Goal: Task Accomplishment & Management: Use online tool/utility

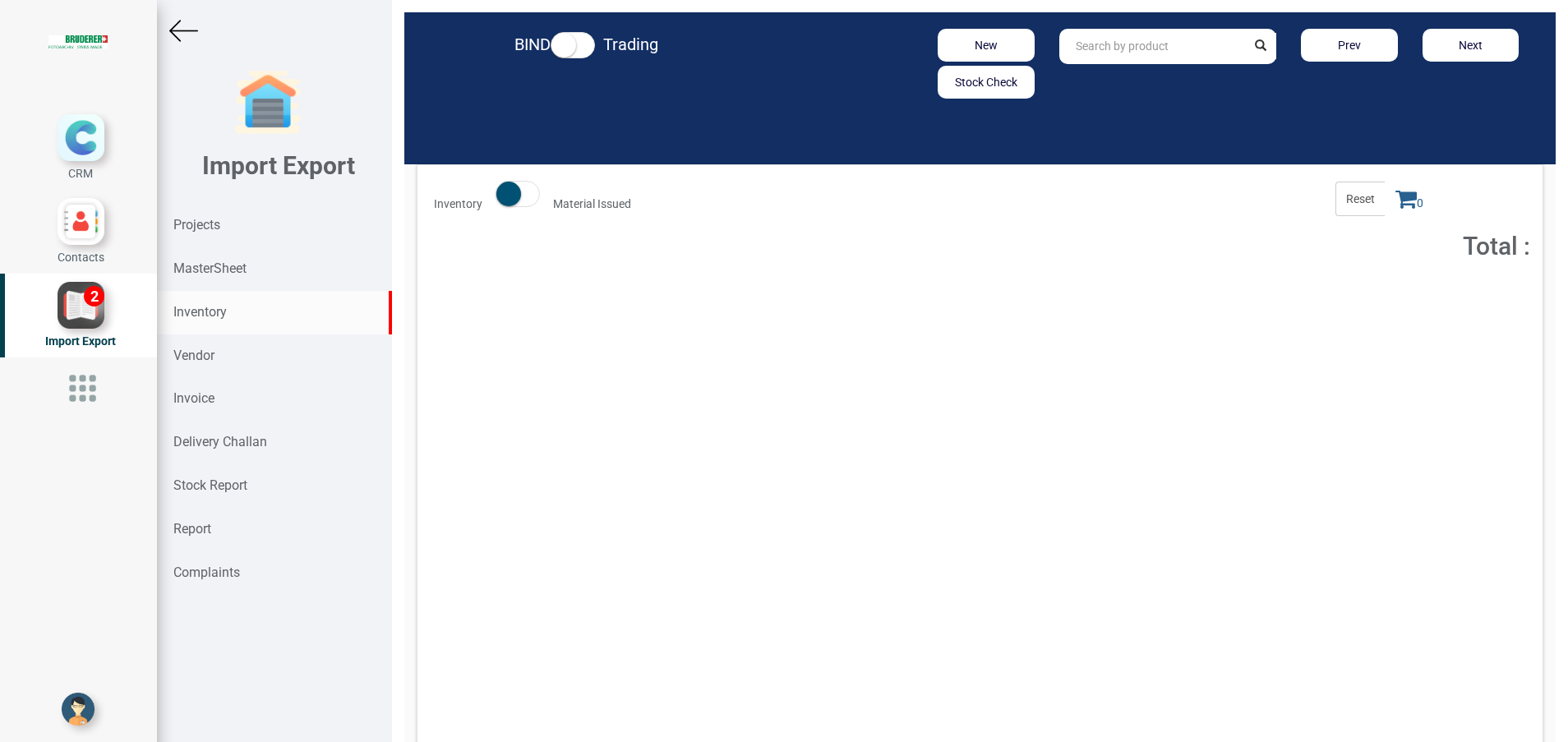
click at [1125, 50] on input "text" at bounding box center [1153, 47] width 187 height 36
click at [1142, 76] on link "BKK -RAM LOCK" at bounding box center [1126, 81] width 131 height 22
type input "BKK-RAM LOCK"
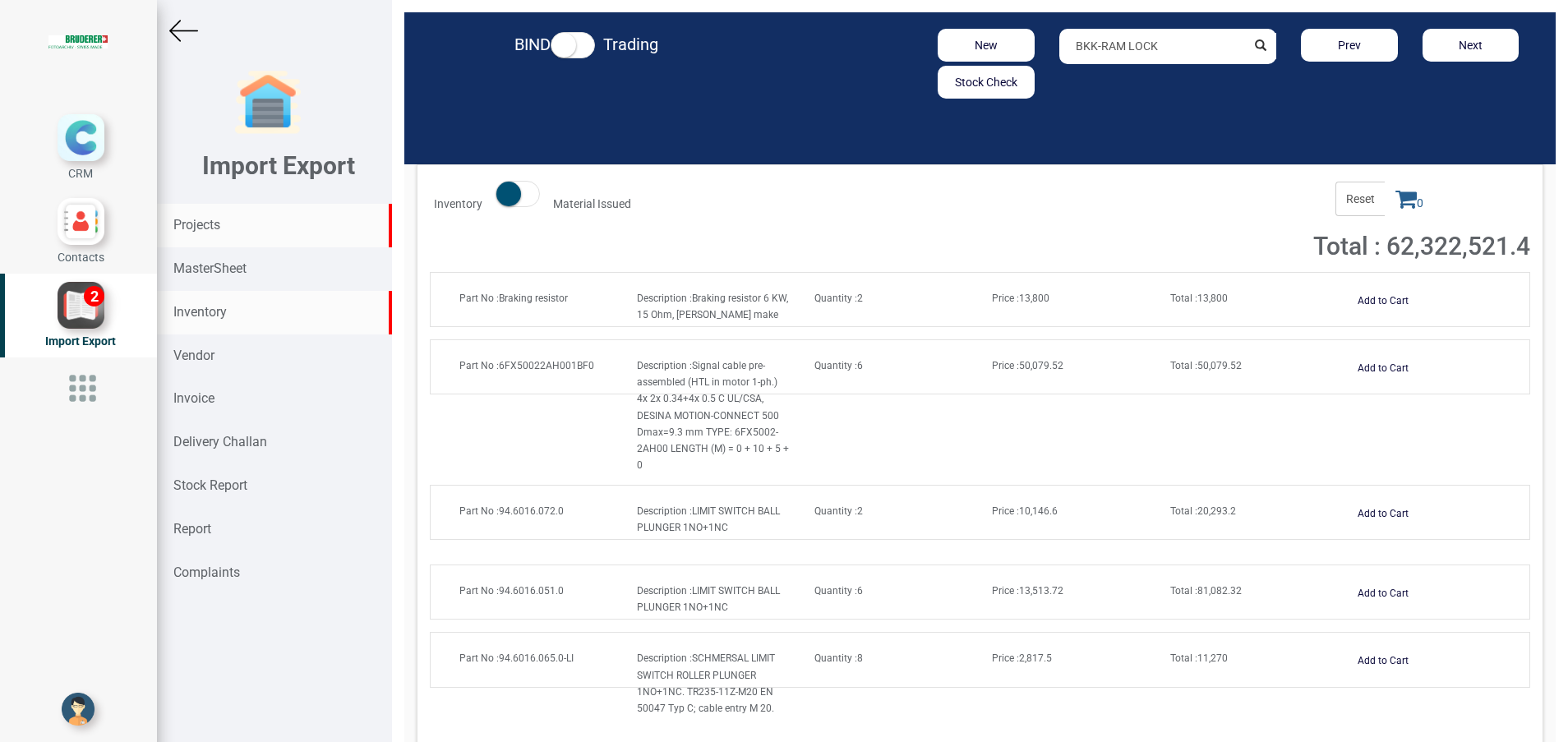
click at [181, 224] on strong "Projects" at bounding box center [197, 224] width 47 height 16
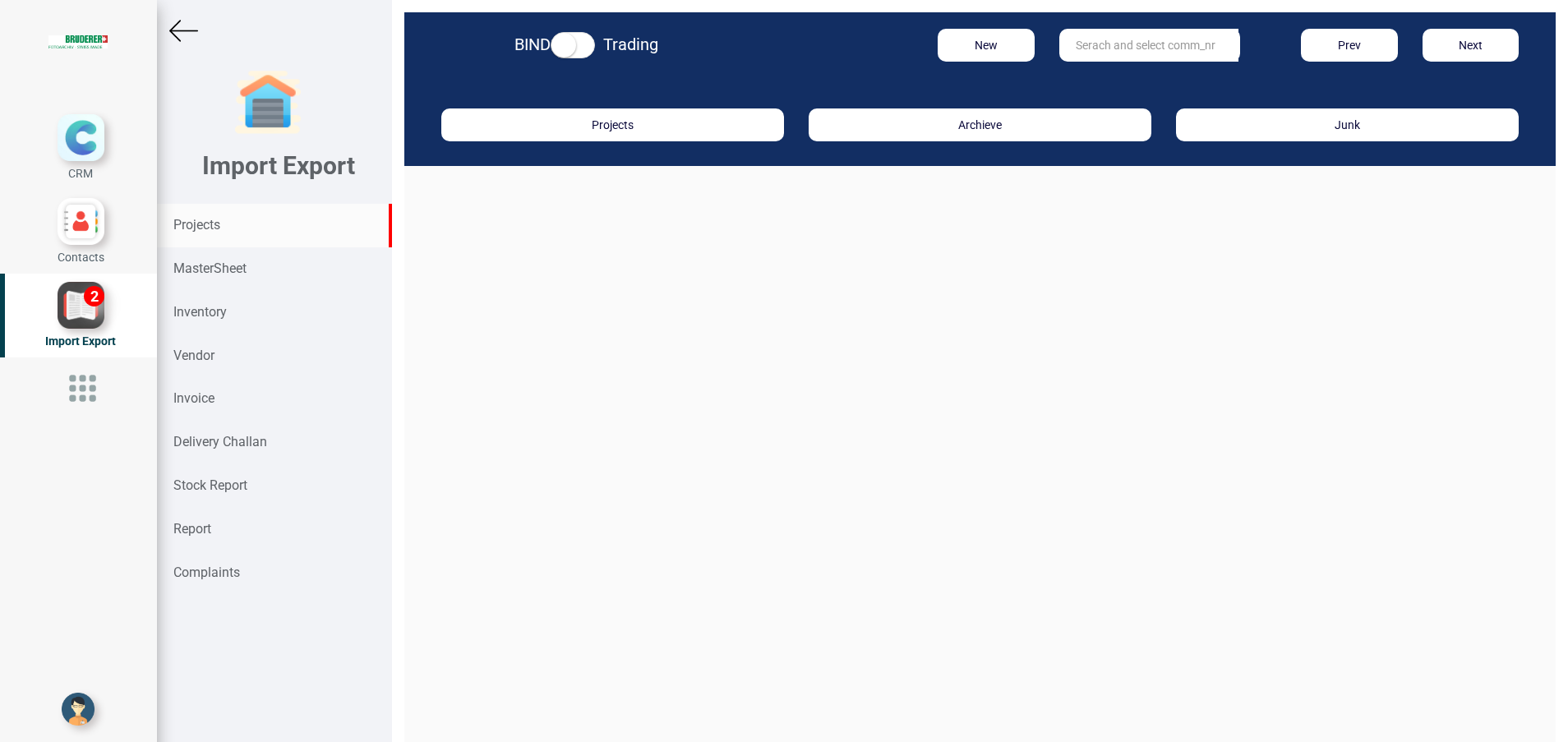
click at [1127, 57] on input "text" at bounding box center [1149, 46] width 179 height 33
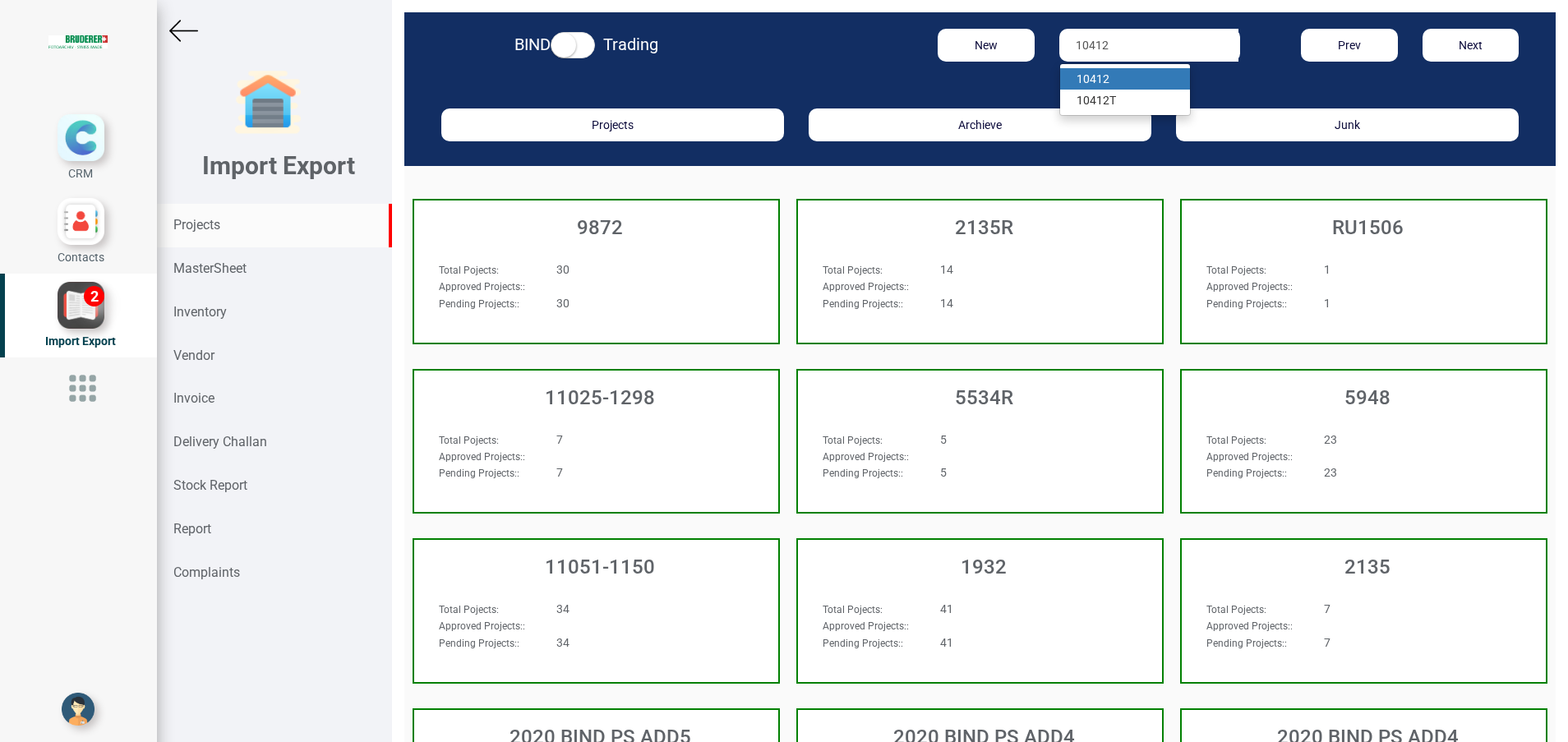
type input "10412"
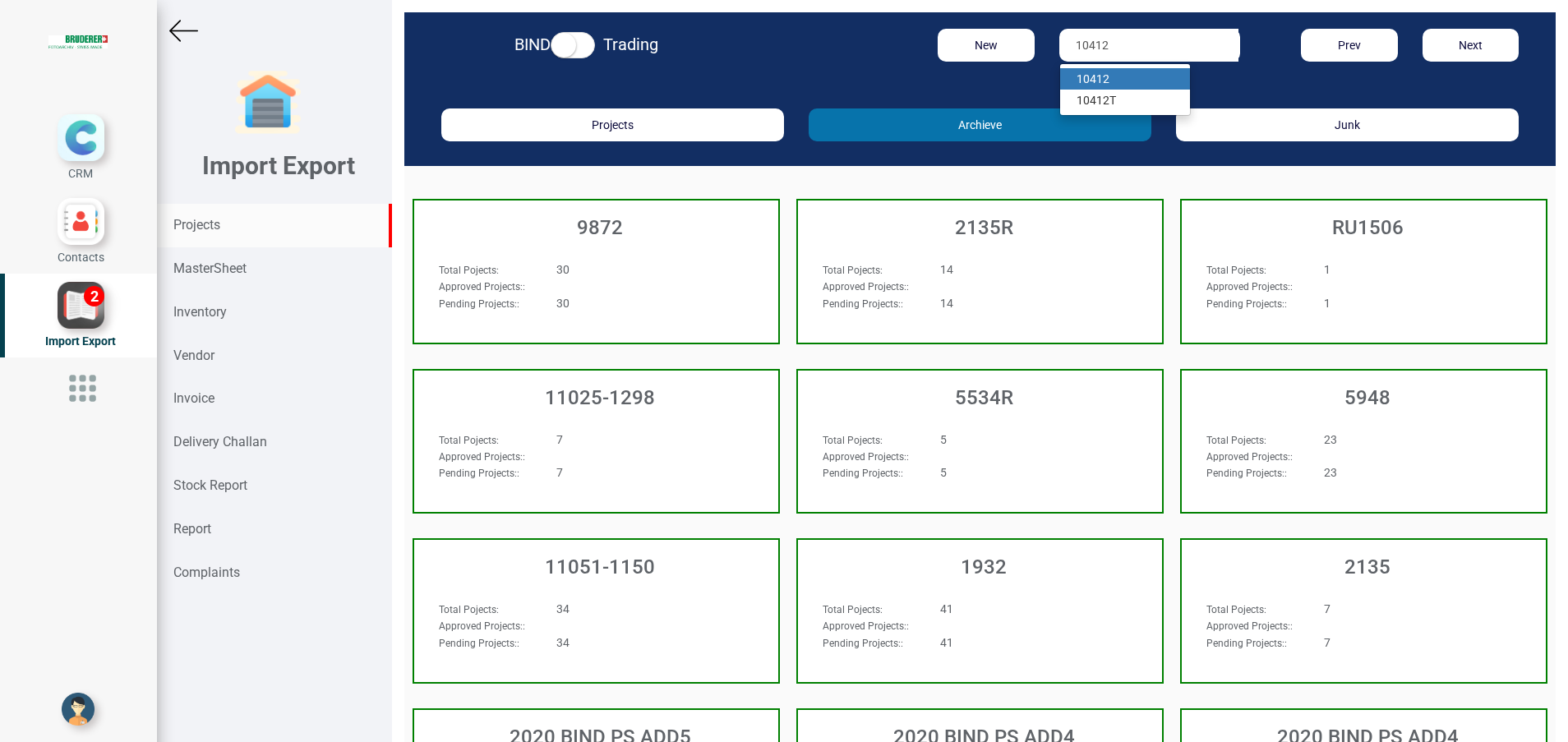
drag, startPoint x: 1115, startPoint y: 71, endPoint x: 1036, endPoint y: 119, distance: 92.4
click at [1114, 71] on link "10412" at bounding box center [1125, 79] width 130 height 22
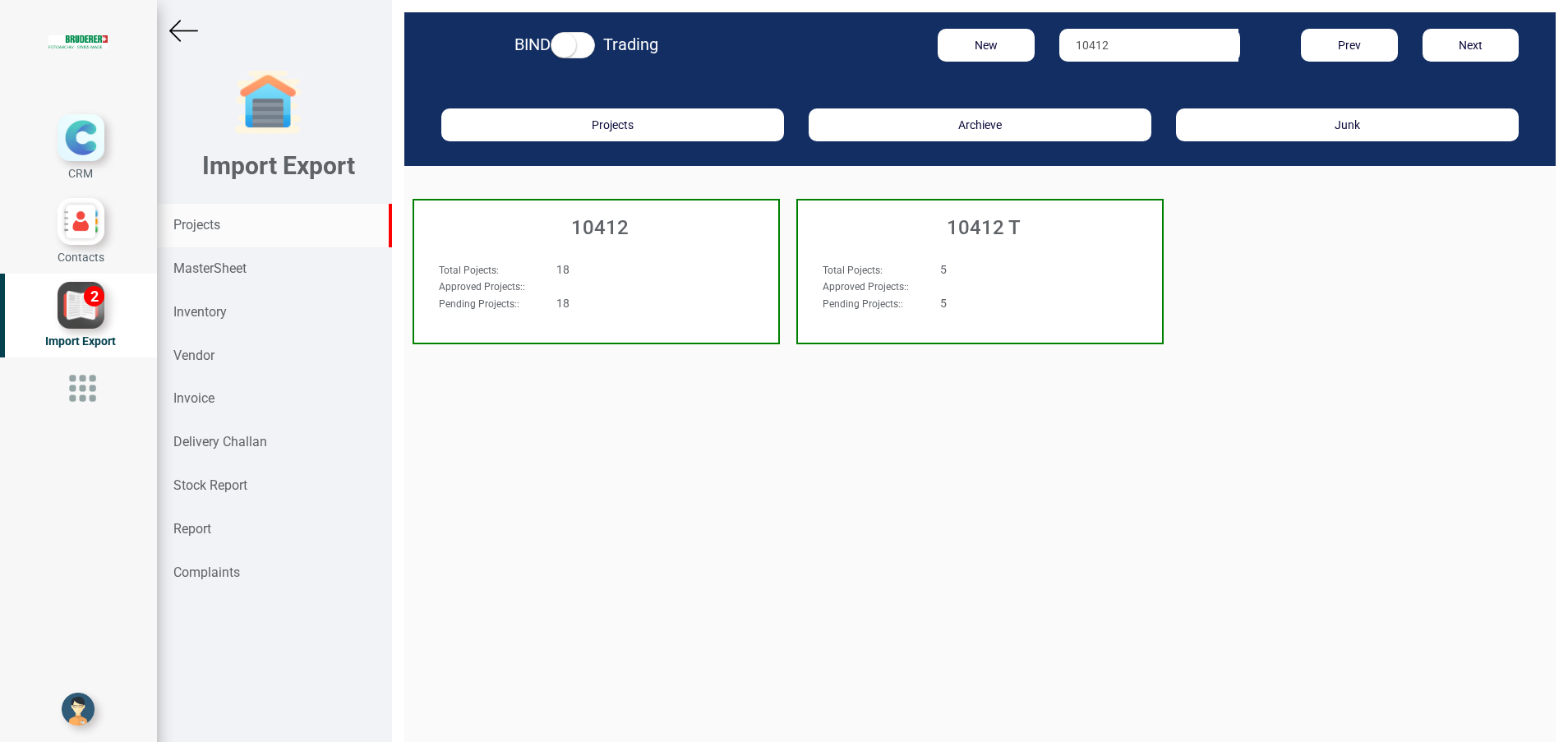
click at [613, 219] on h3 "10412" at bounding box center [600, 228] width 356 height 22
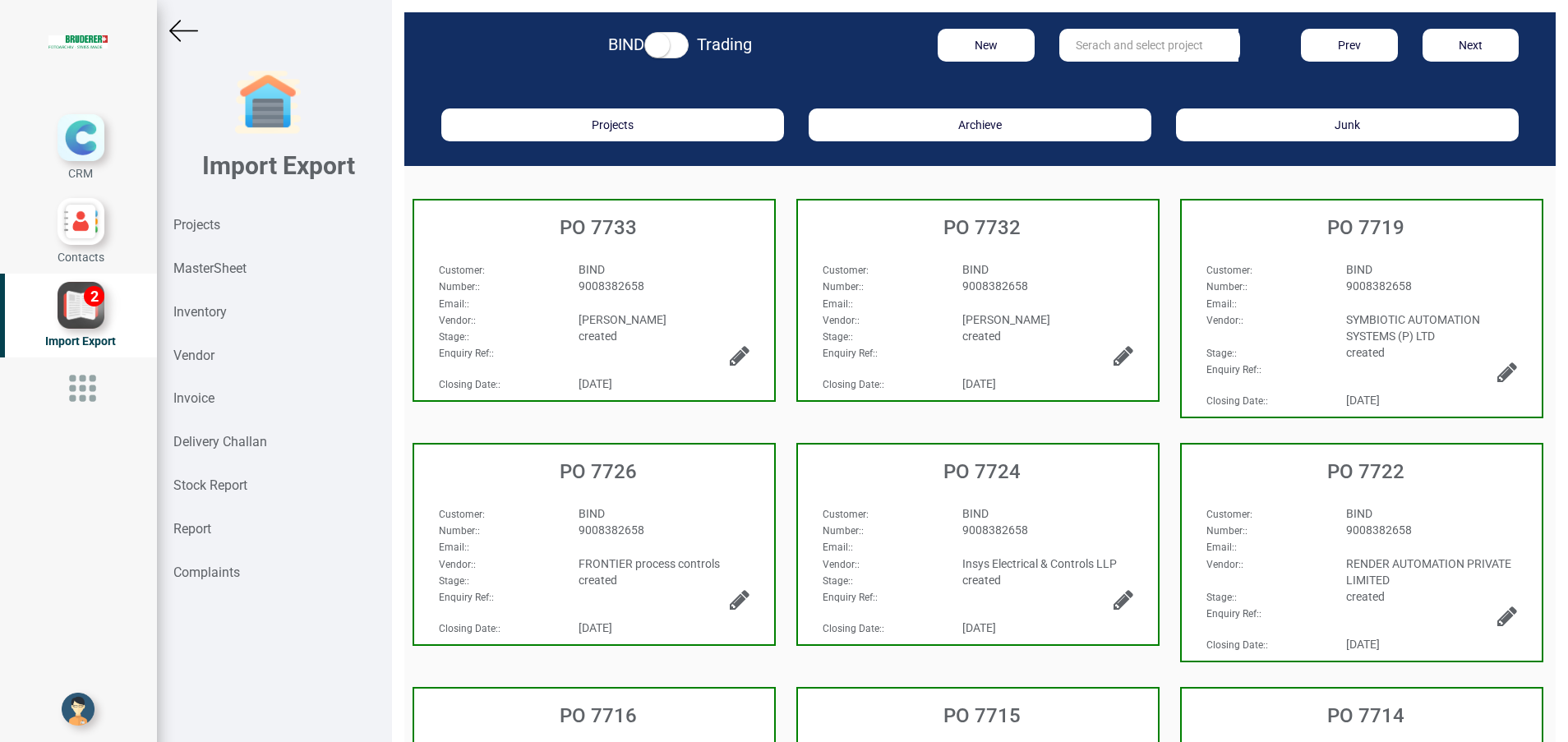
click at [1064, 48] on input "text" at bounding box center [1149, 46] width 179 height 33
click at [1095, 84] on strong "7715" at bounding box center [1105, 79] width 27 height 13
type input "PO 7715"
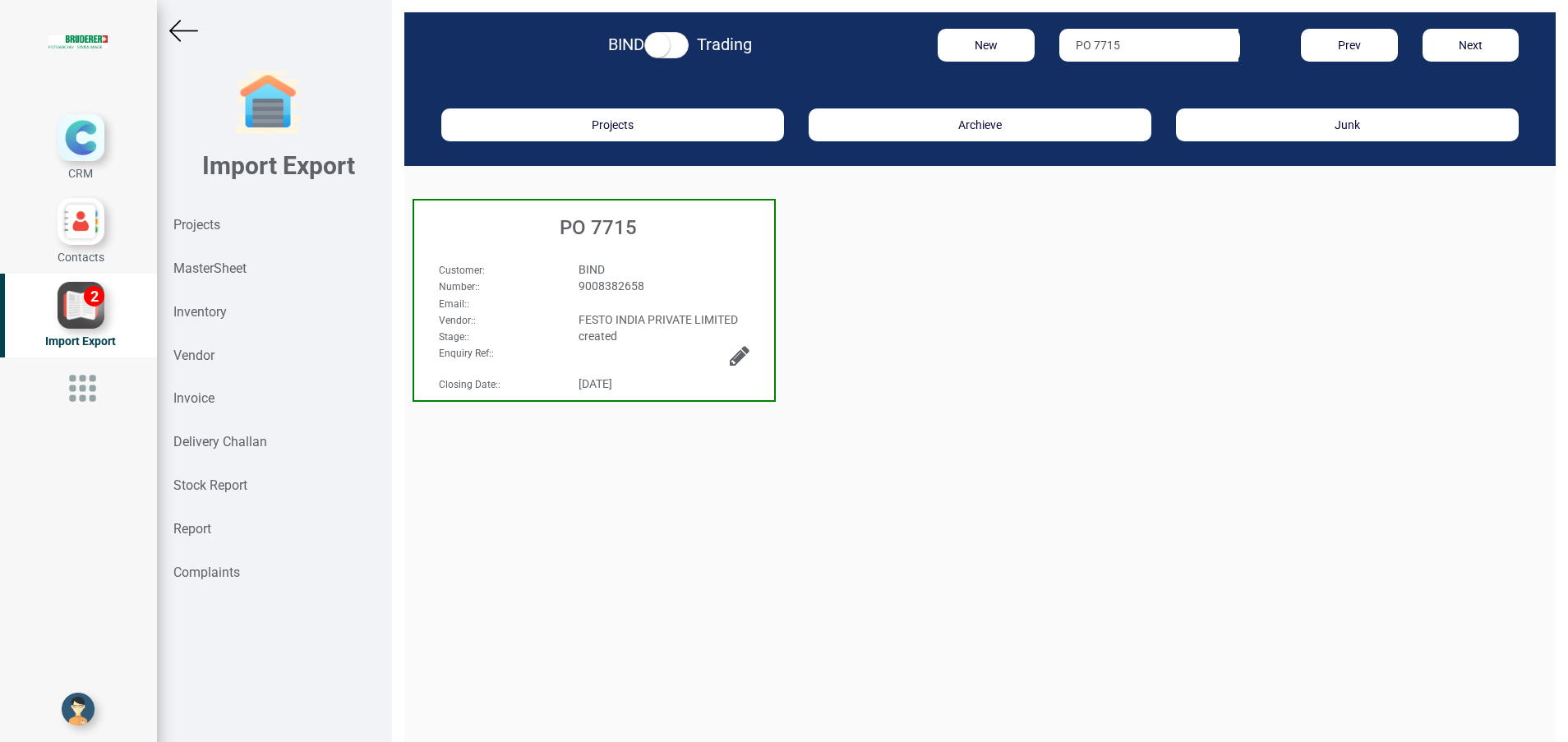
click at [605, 239] on div "PO 7715" at bounding box center [593, 223] width 360 height 46
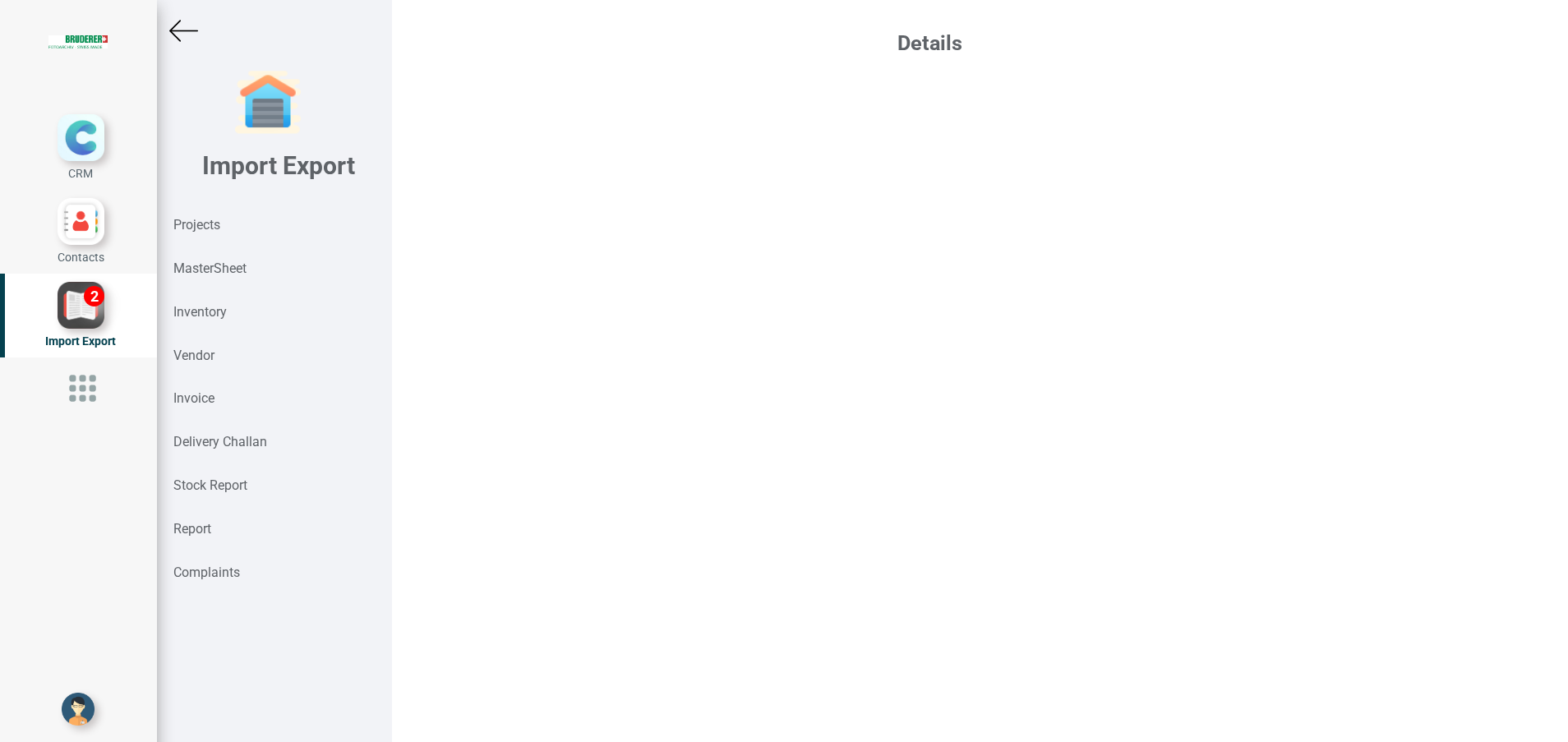
select select "INR"
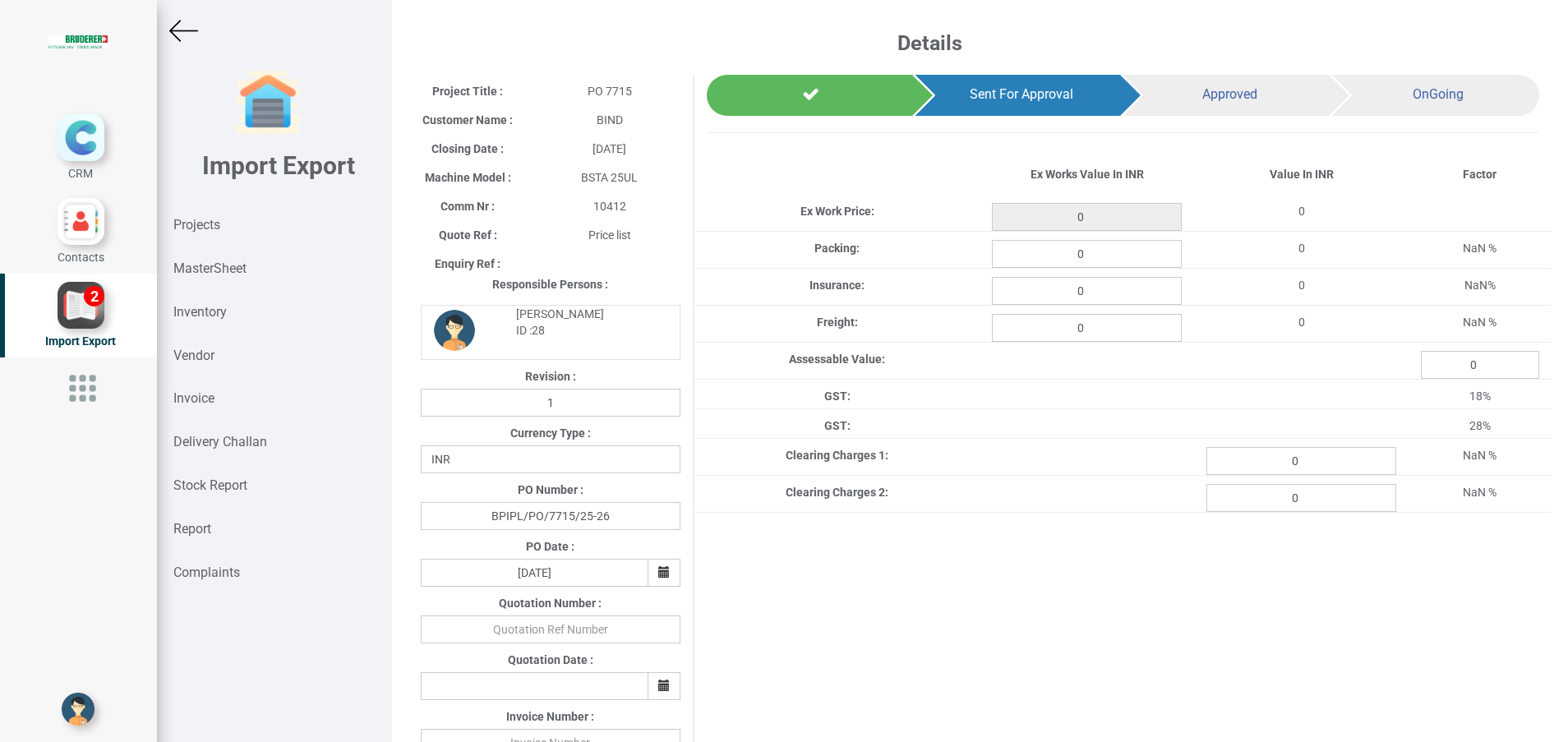
type input "6839.8"
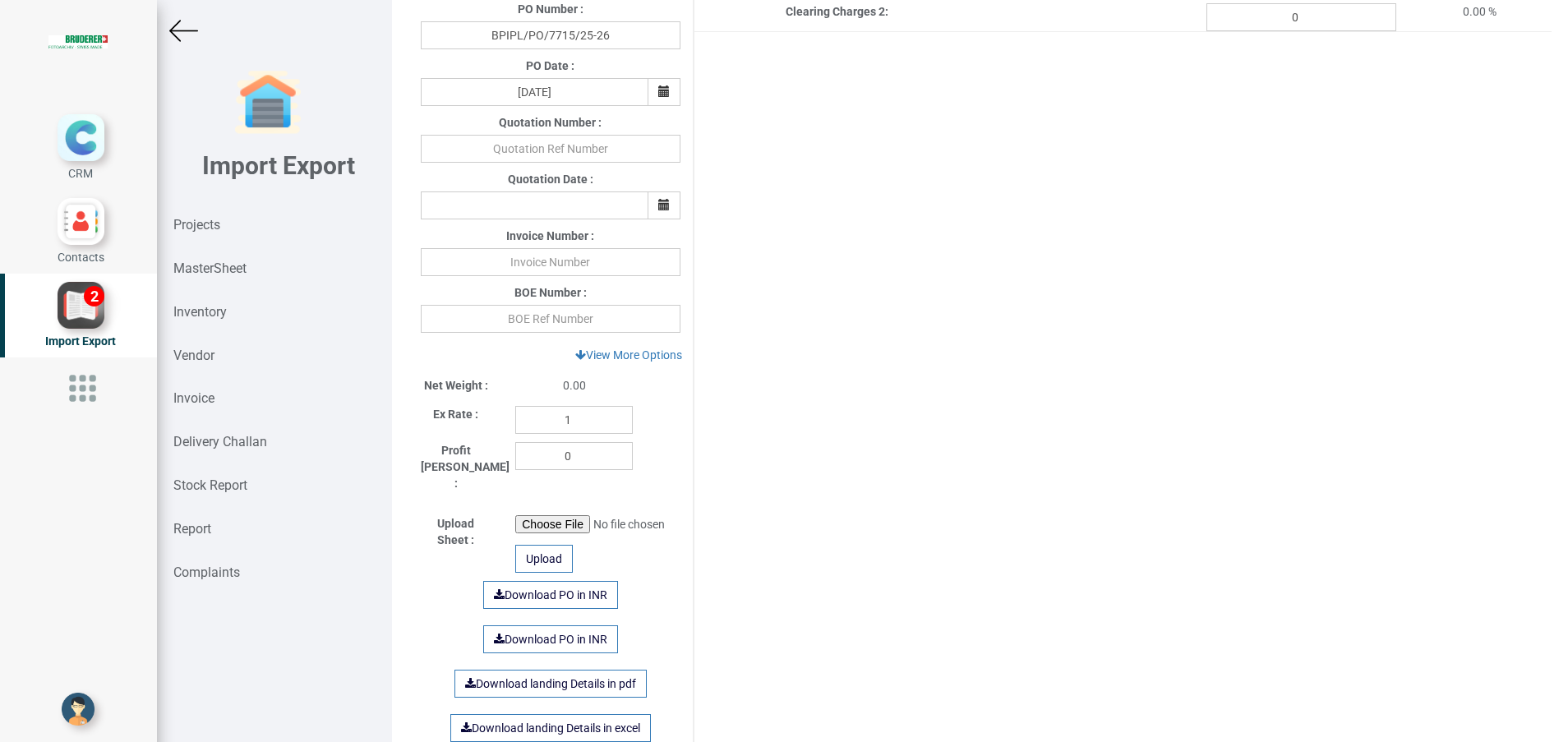
scroll to position [493, 0]
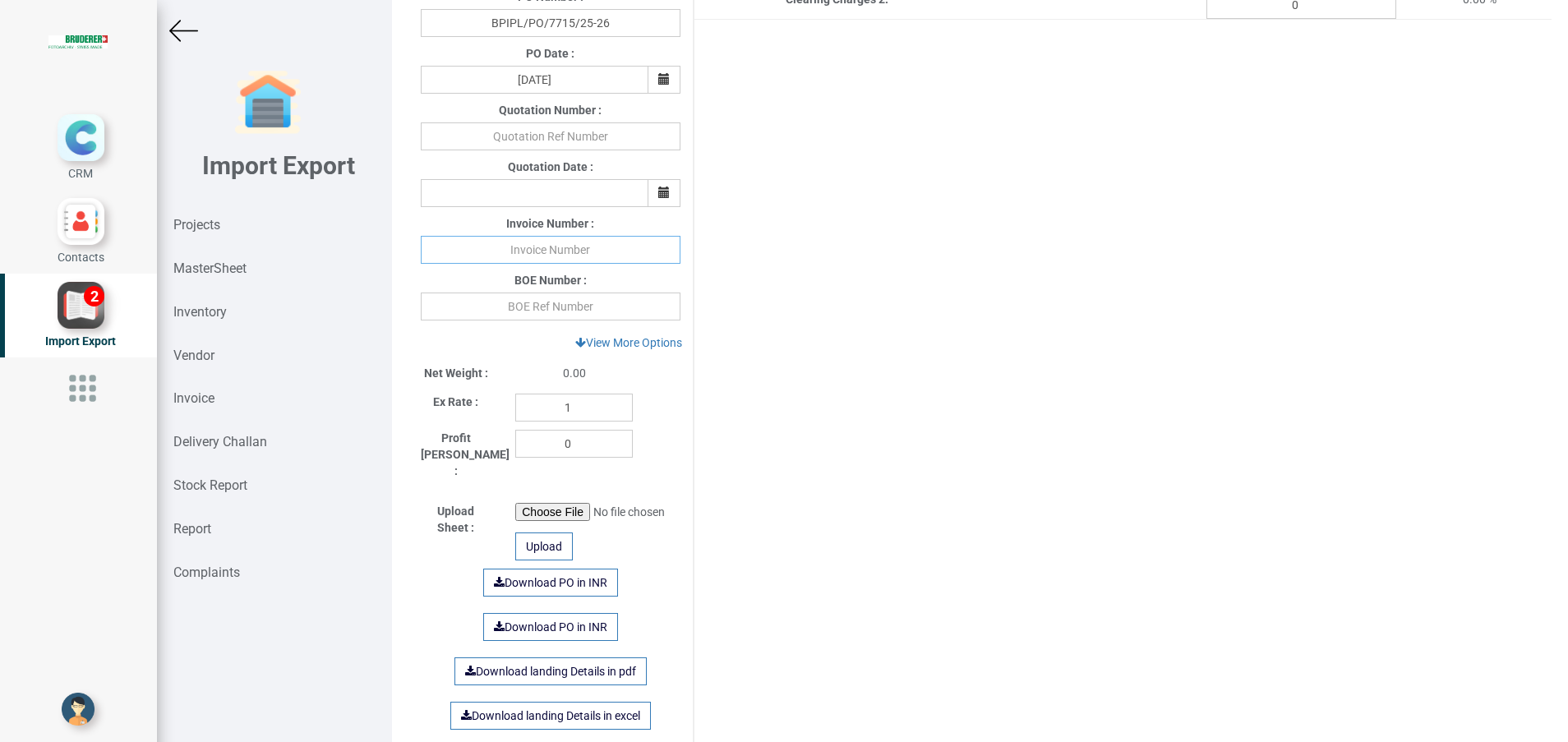
click at [553, 251] on input "text" at bounding box center [550, 250] width 259 height 28
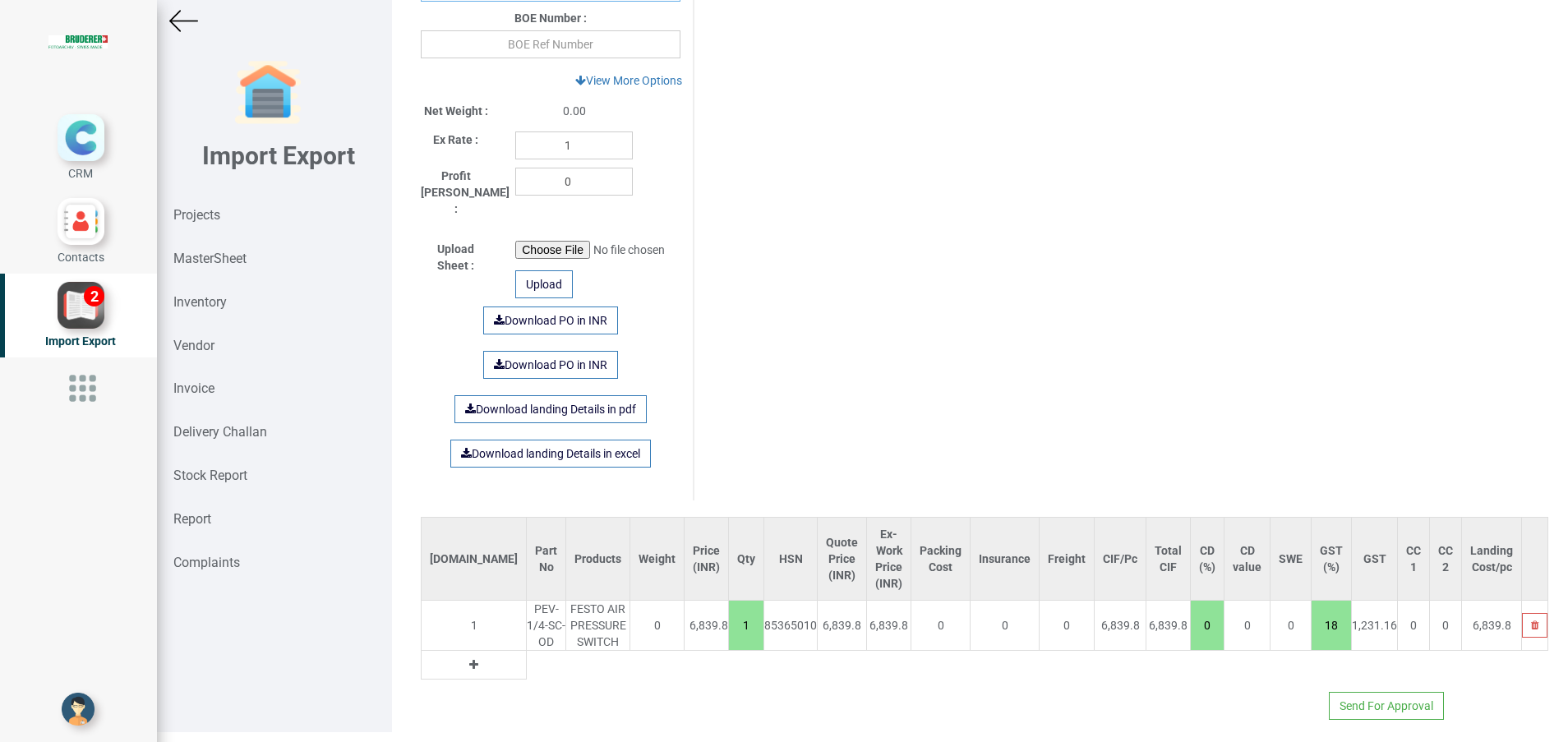
scroll to position [12, 0]
type input "TN25126709"
click at [1352, 690] on button "Send For Approval" at bounding box center [1386, 704] width 115 height 28
click at [1335, 651] on button "Yes" at bounding box center [1337, 642] width 52 height 28
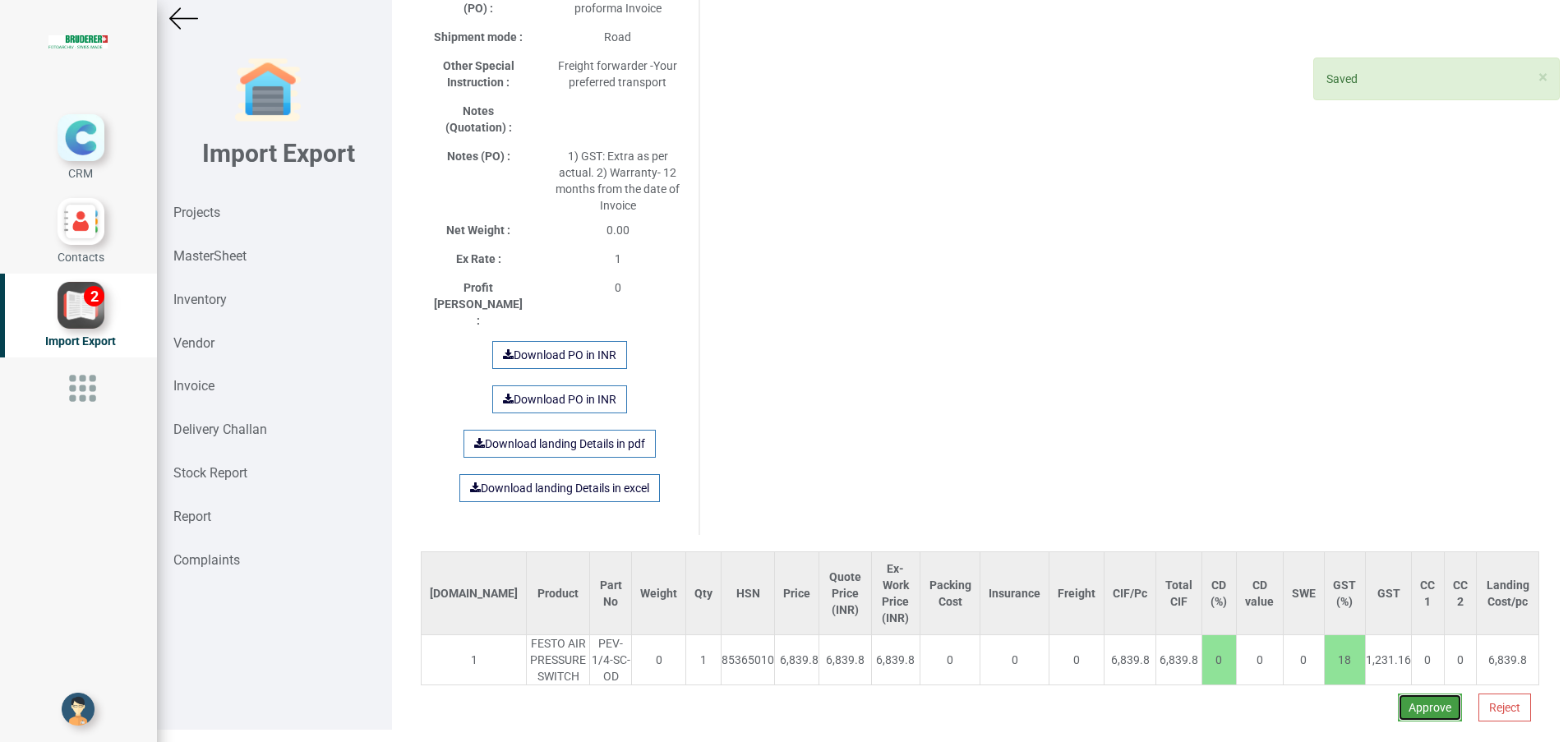
click at [1402, 694] on button "Approve" at bounding box center [1429, 708] width 64 height 28
click at [1371, 635] on button "Yes" at bounding box center [1379, 634] width 52 height 28
select select "INR"
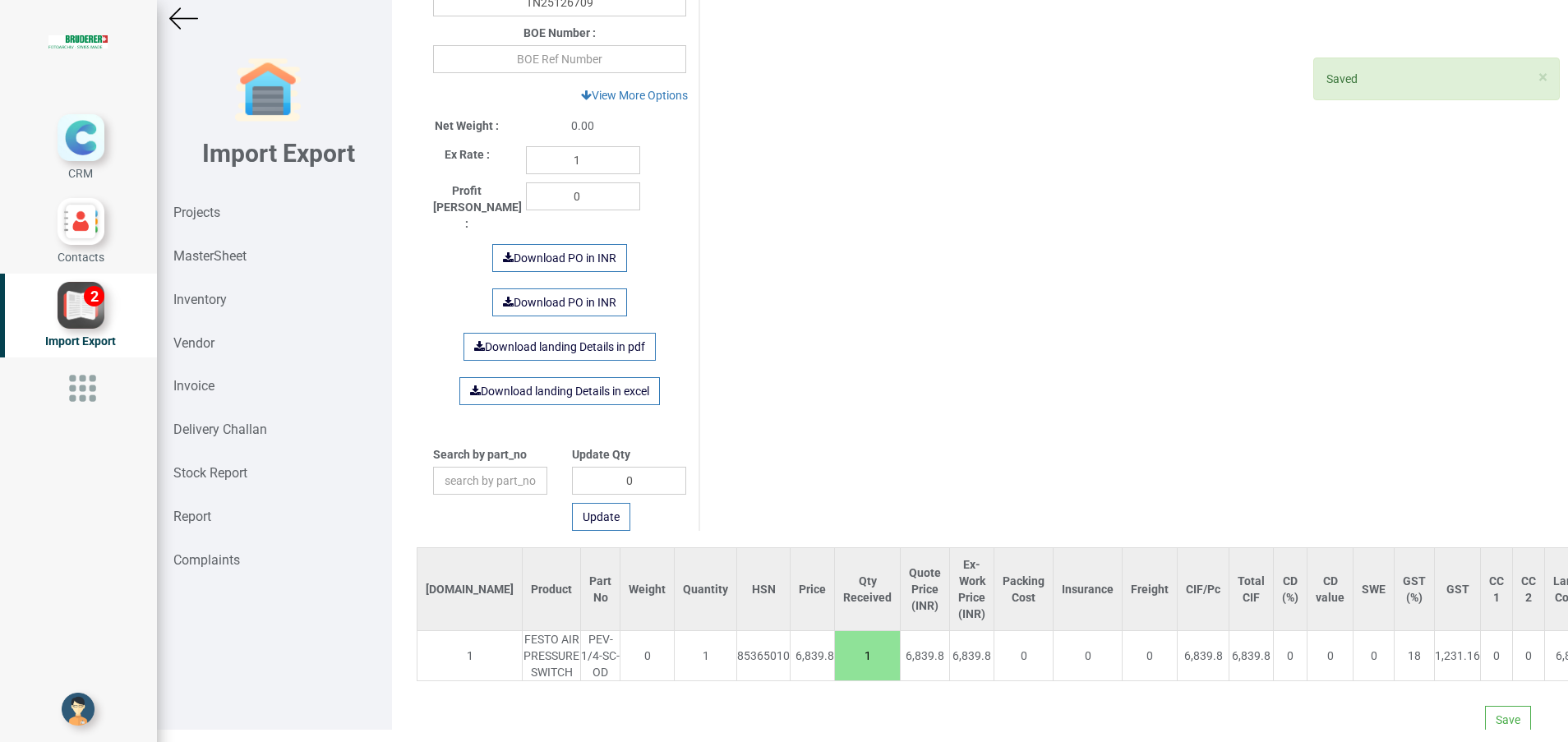
scroll to position [732, 0]
click at [1488, 714] on button "Save" at bounding box center [1507, 716] width 46 height 28
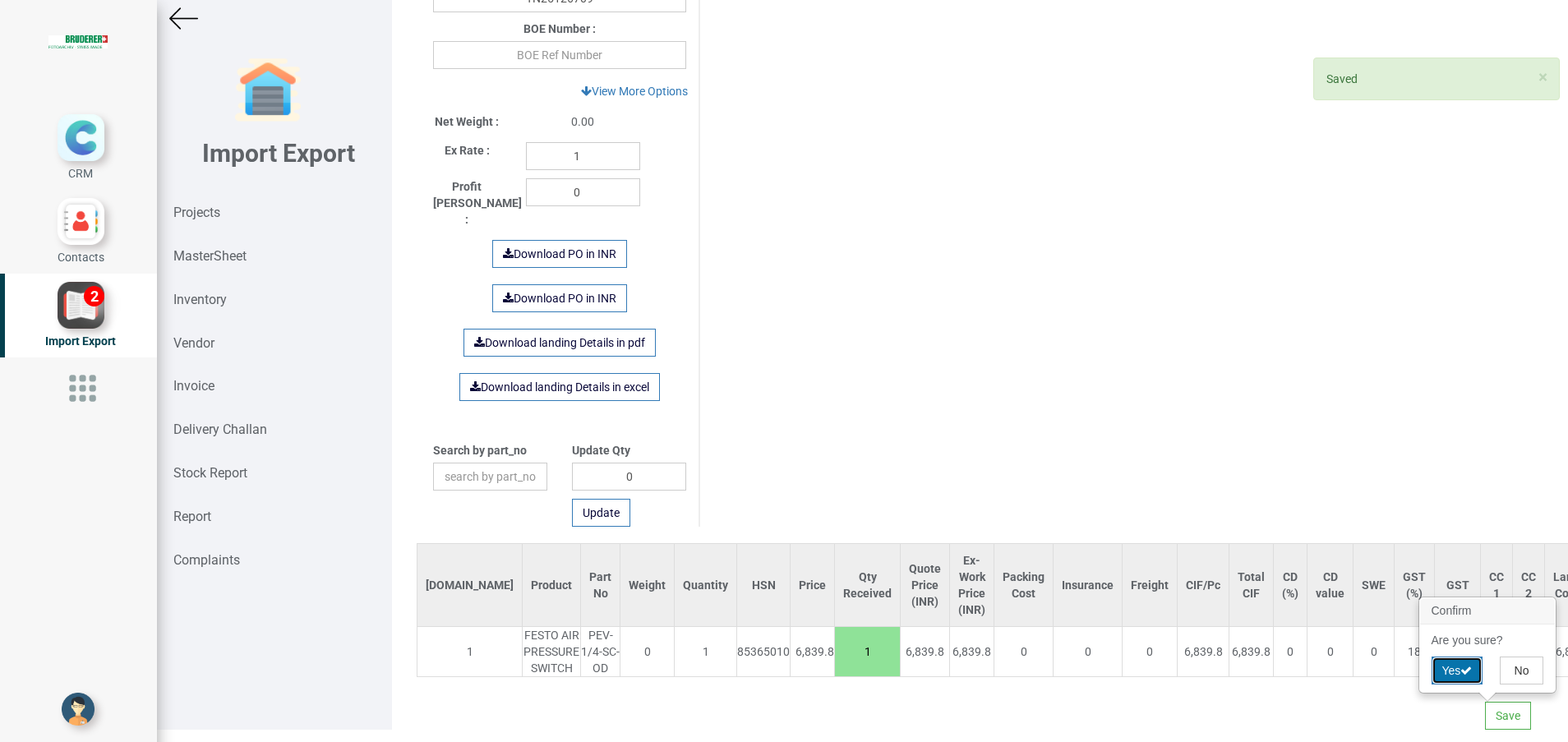
click at [1454, 673] on button "Yes" at bounding box center [1457, 671] width 52 height 28
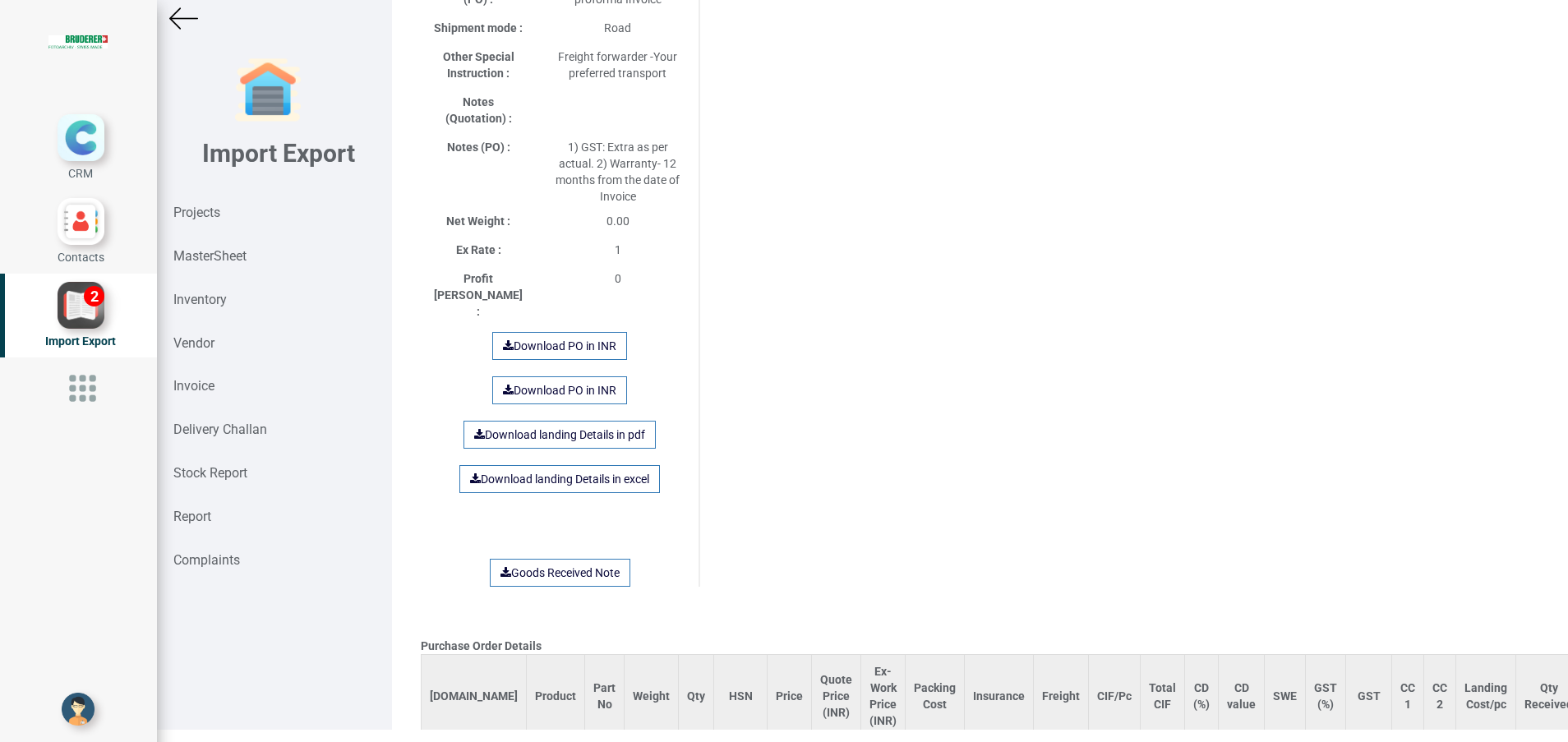
scroll to position [977, 0]
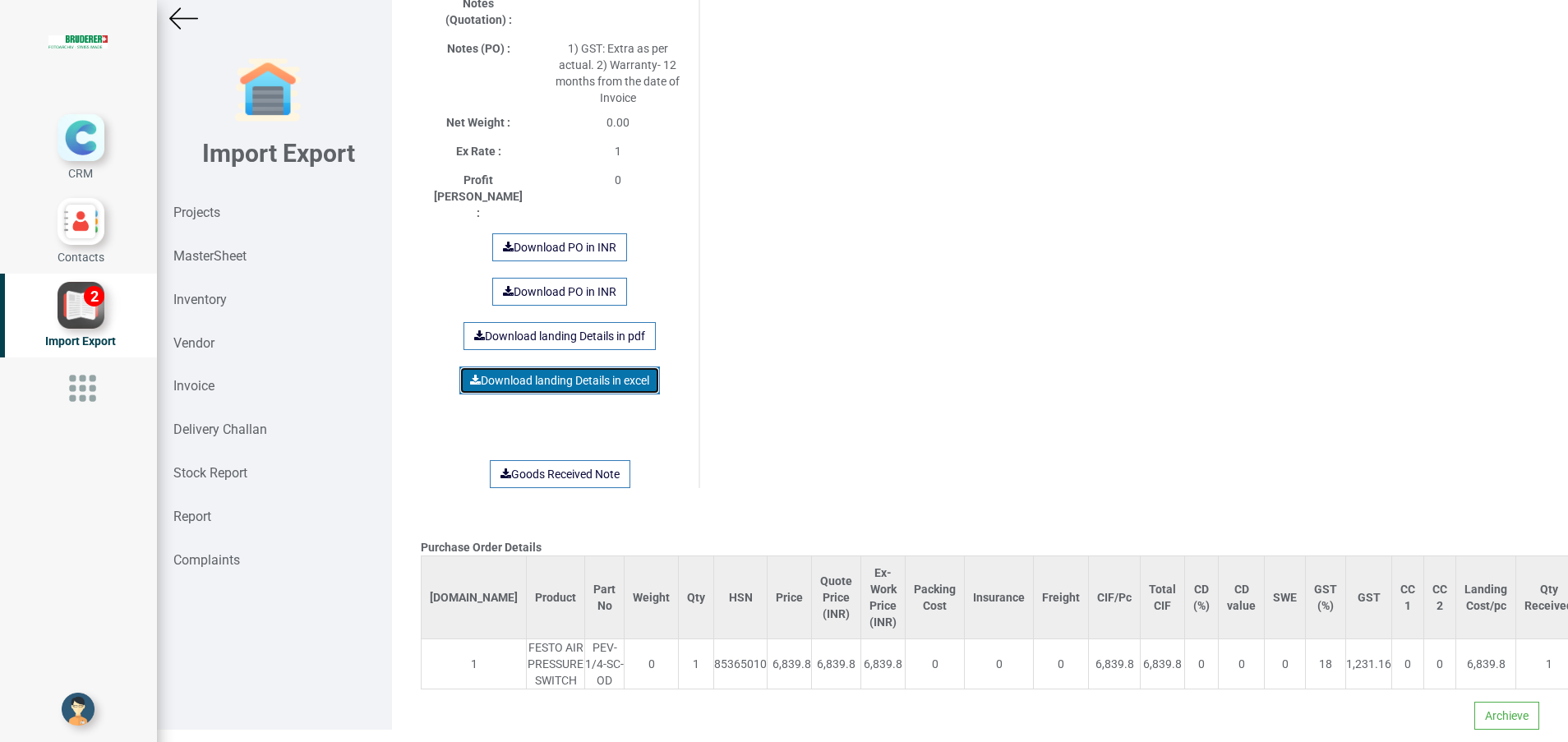
click at [520, 366] on link "Download landing Details in excel" at bounding box center [559, 381] width 200 height 28
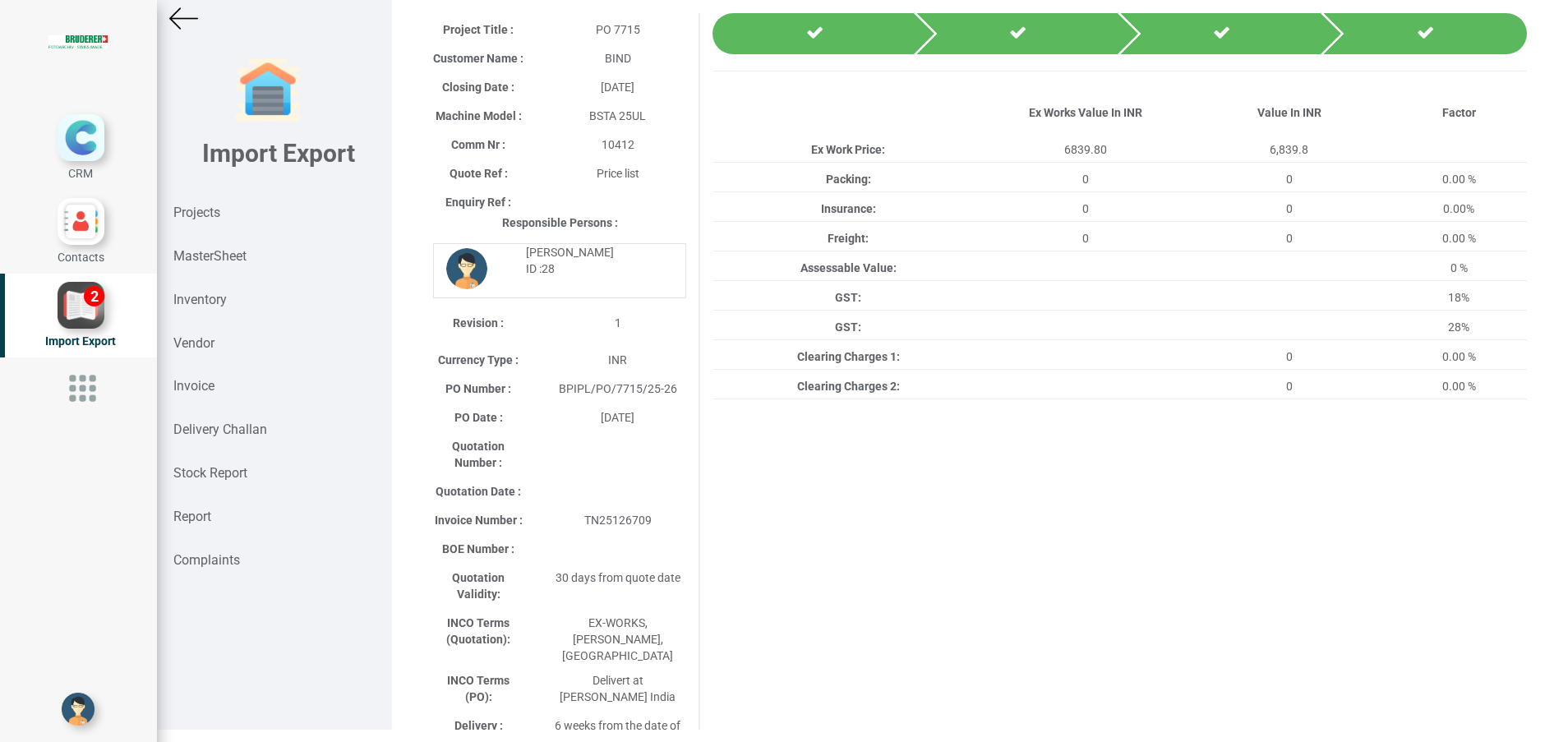
scroll to position [0, 0]
